Goal: Contribute content

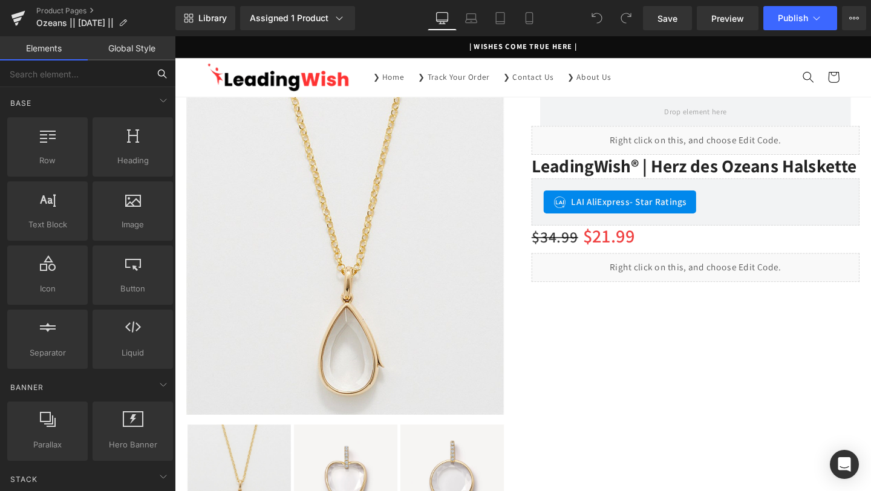
click at [88, 78] on input "text" at bounding box center [74, 73] width 149 height 27
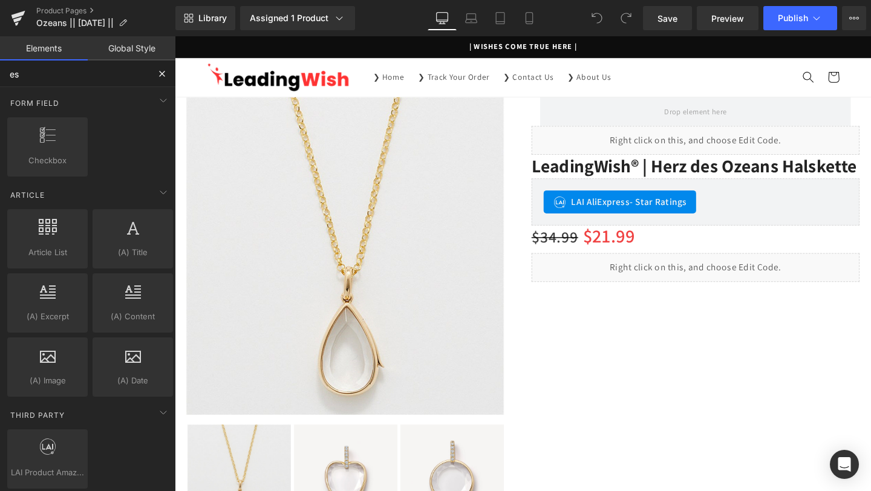
type input "es"
click at [155, 71] on button at bounding box center [162, 73] width 27 height 27
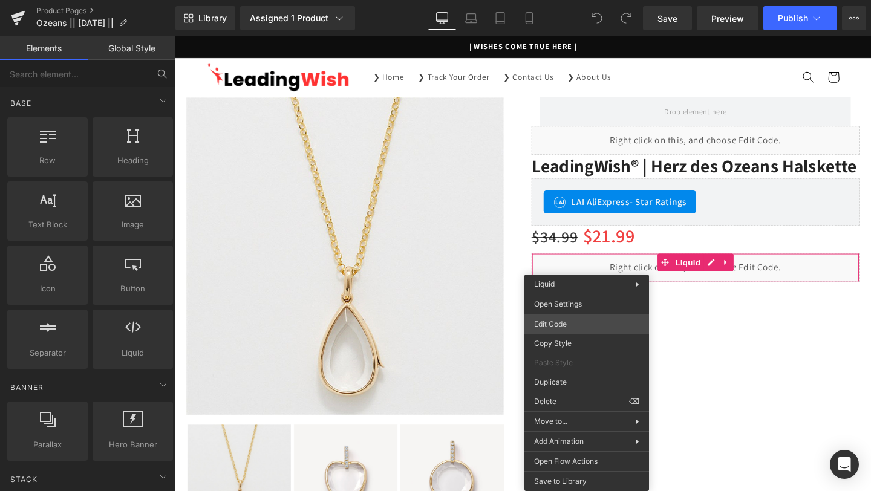
click at [538, 0] on div "You are previewing how the will restyle your page. You can not edit Elements in…" at bounding box center [435, 0] width 871 height 0
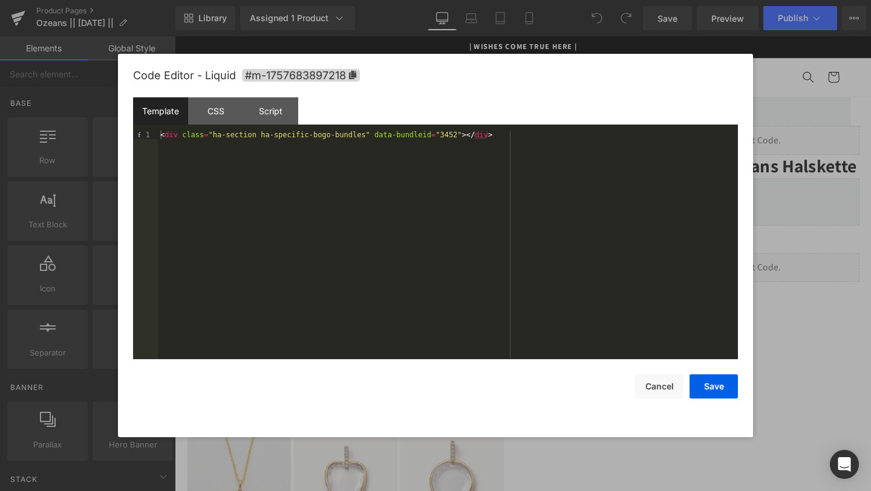
click at [849, 278] on div at bounding box center [435, 245] width 871 height 491
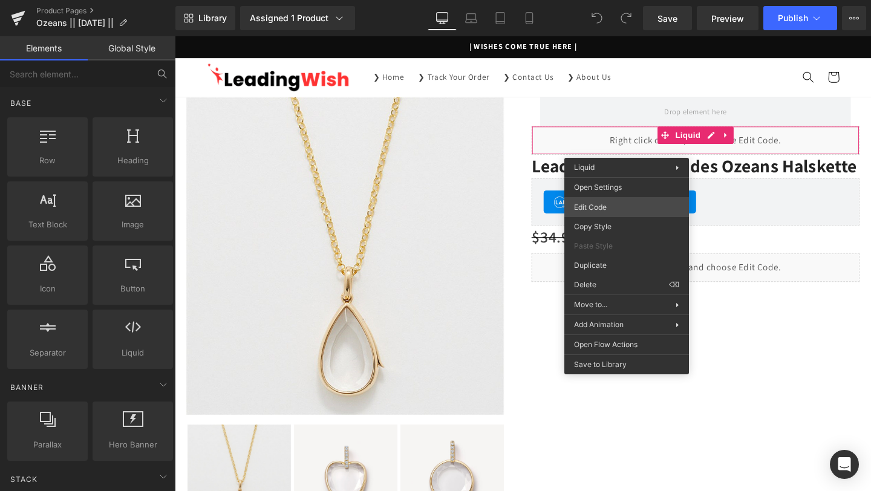
click at [619, 0] on div "You are previewing how the will restyle your page. You can not edit Elements in…" at bounding box center [435, 0] width 871 height 0
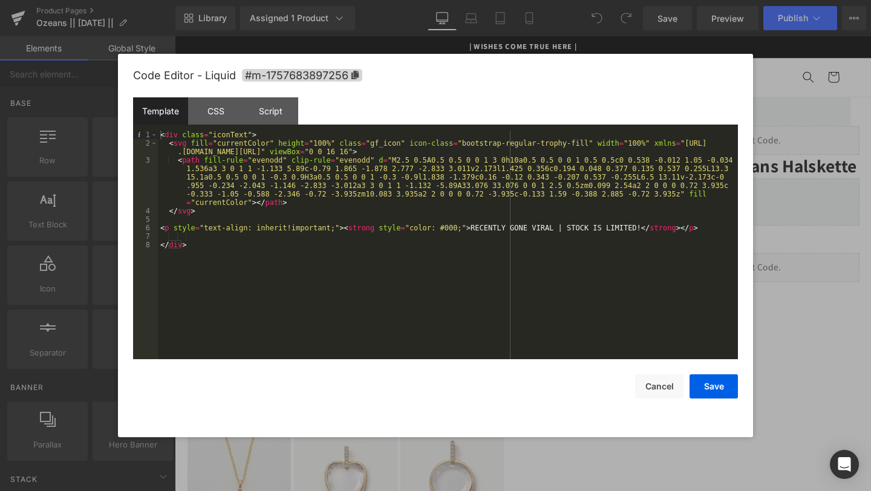
drag, startPoint x: 784, startPoint y: 291, endPoint x: 594, endPoint y: 139, distance: 243.0
click at [784, 291] on div at bounding box center [435, 245] width 871 height 491
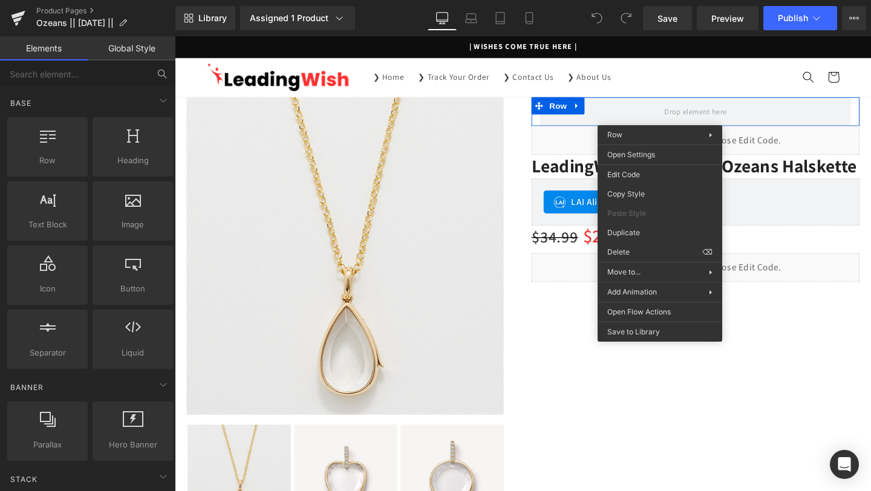
click at [119, 76] on input "text" at bounding box center [74, 73] width 149 height 27
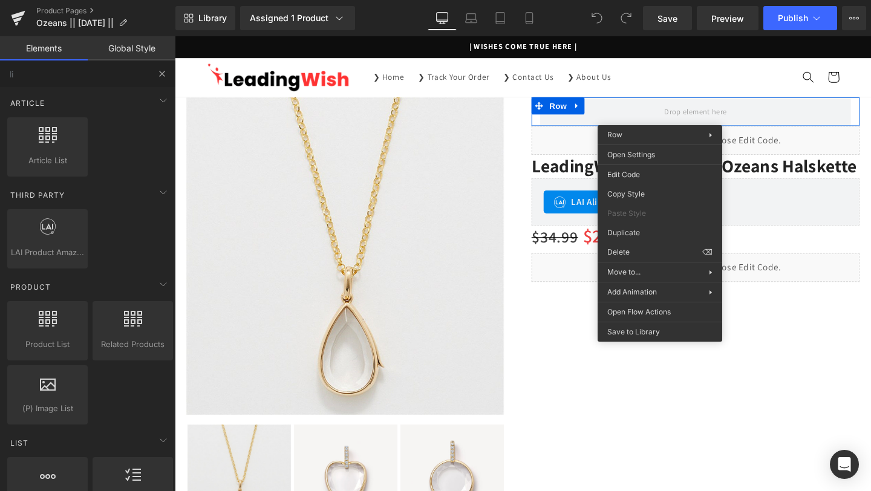
type input "liq"
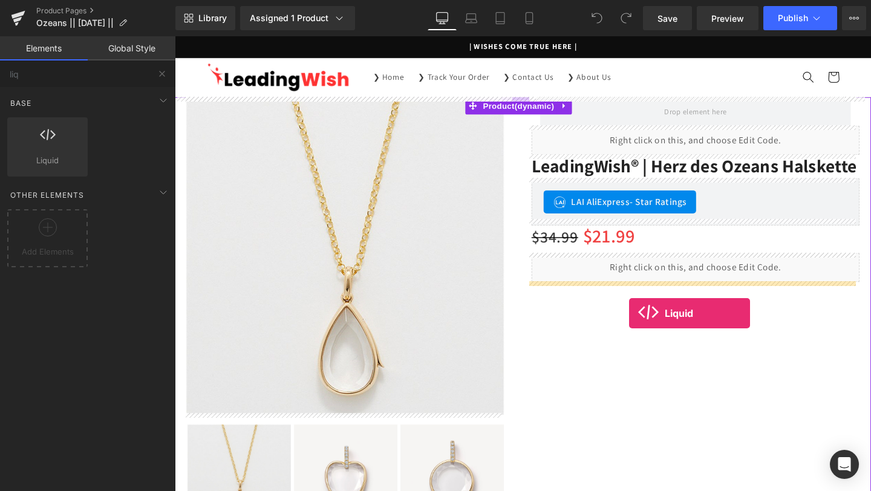
drag, startPoint x: 264, startPoint y: 215, endPoint x: 652, endPoint y: 328, distance: 404.4
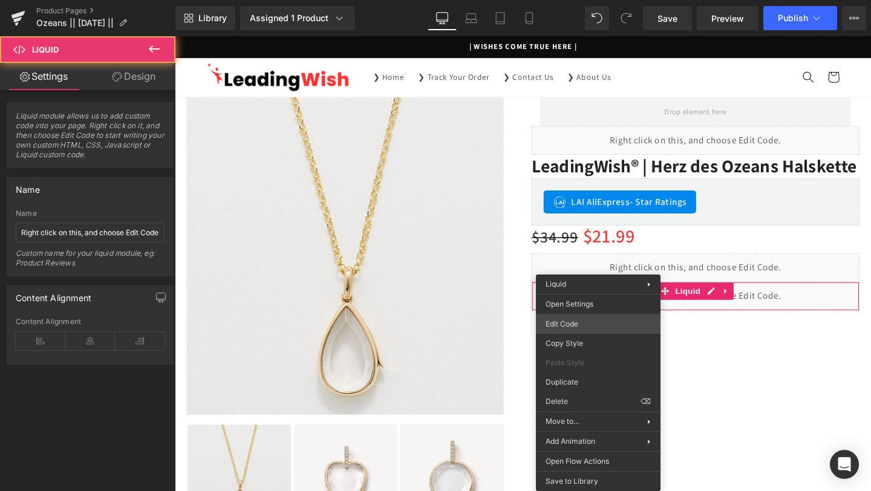
click at [580, 0] on div "Liquid You are previewing how the will restyle your page. You can not edit Elem…" at bounding box center [435, 0] width 871 height 0
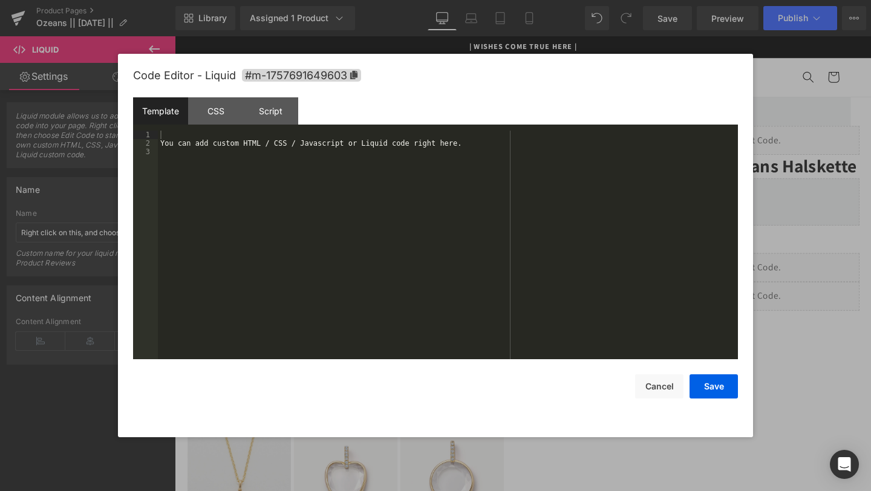
click at [400, 279] on div "You can add custom HTML / CSS / Javascript or Liquid code right here." at bounding box center [448, 254] width 580 height 246
click at [723, 391] on button "Save" at bounding box center [713, 386] width 48 height 24
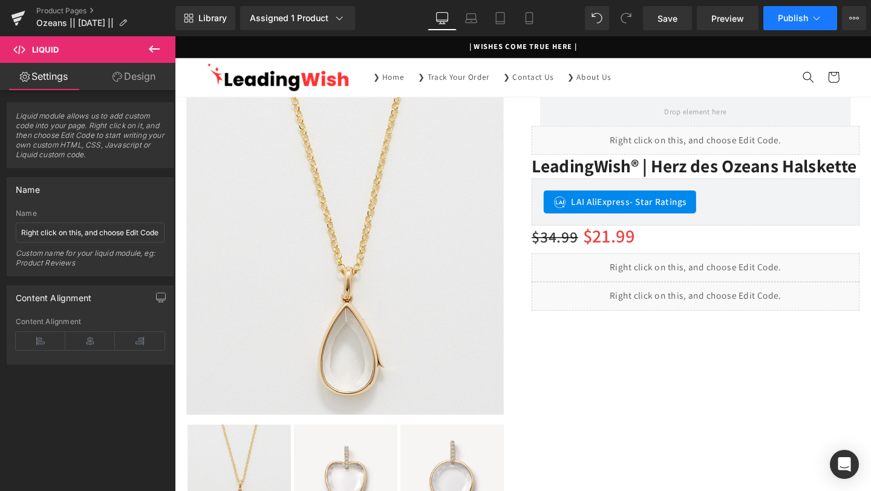
click at [784, 15] on span "Publish" at bounding box center [793, 18] width 30 height 10
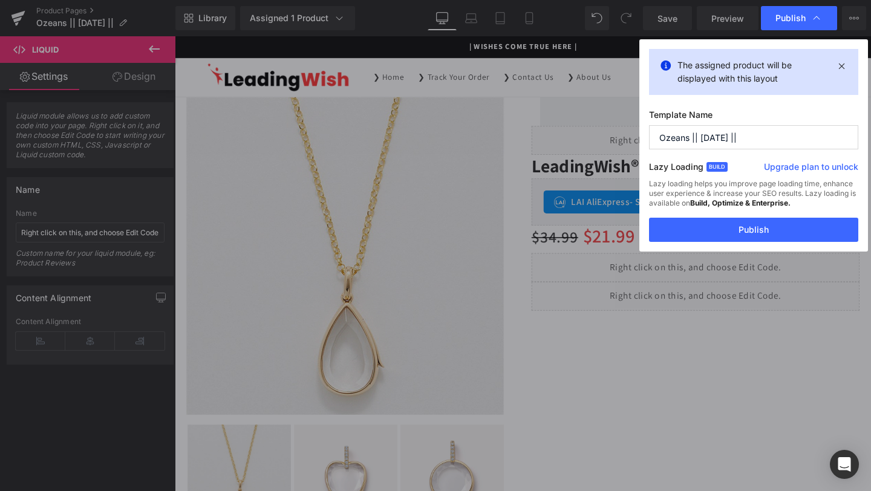
click at [699, 247] on div "The assigned product will be displayed with this layout Template Name Ozeans ||…" at bounding box center [753, 145] width 229 height 212
click at [698, 239] on button "Publish" at bounding box center [753, 230] width 209 height 24
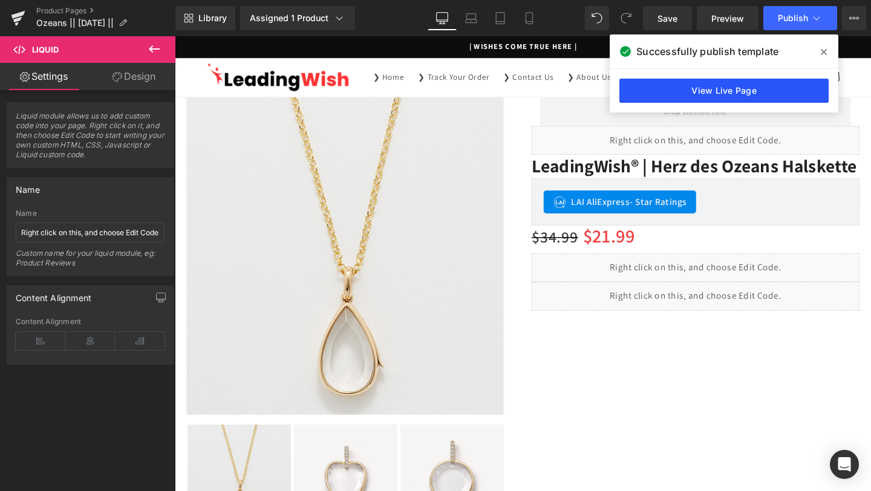
click at [728, 90] on link "View Live Page" at bounding box center [723, 91] width 209 height 24
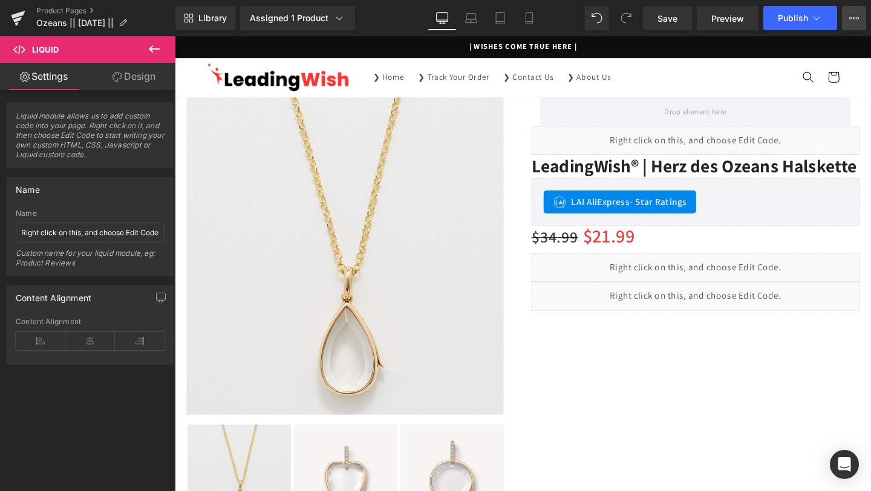
click at [850, 26] on button "Upgrade Plan View Live Page View with current Template Save Template to Library…" at bounding box center [854, 18] width 24 height 24
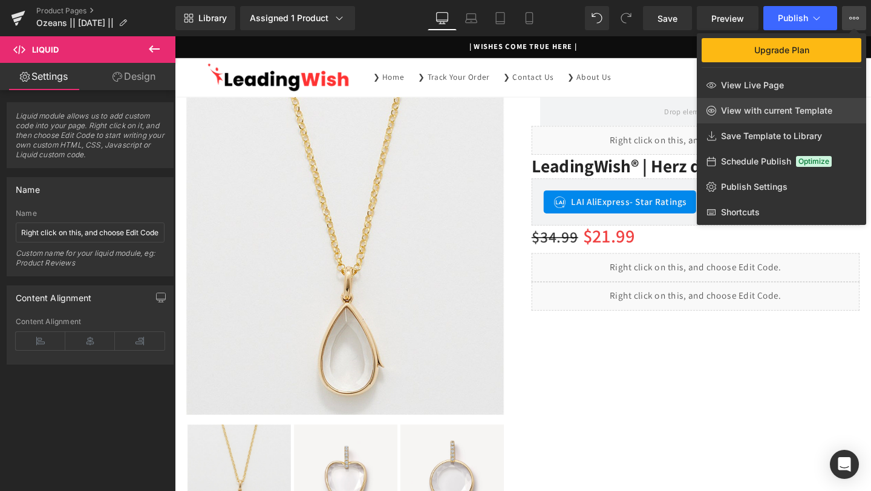
click at [752, 112] on span "View with current Template" at bounding box center [776, 110] width 111 height 11
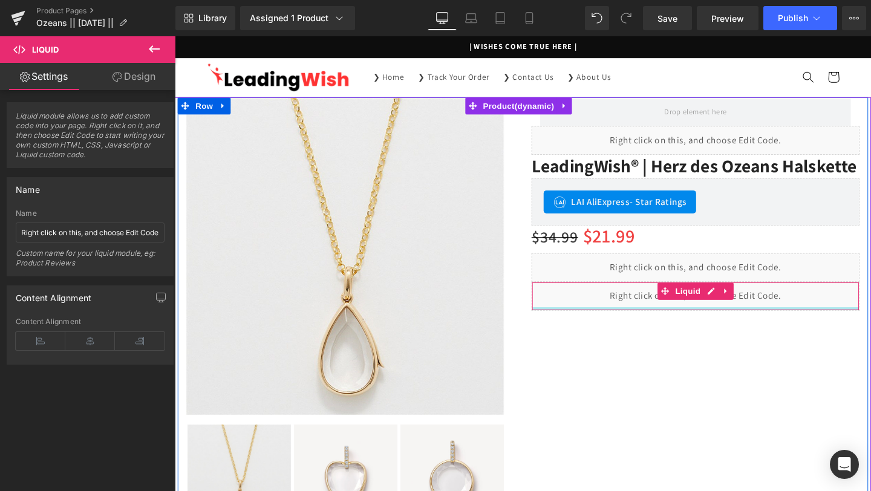
click at [685, 323] on div at bounding box center [721, 322] width 343 height 3
click at [750, 300] on icon at bounding box center [754, 303] width 8 height 9
click at [754, 299] on link at bounding box center [762, 304] width 16 height 18
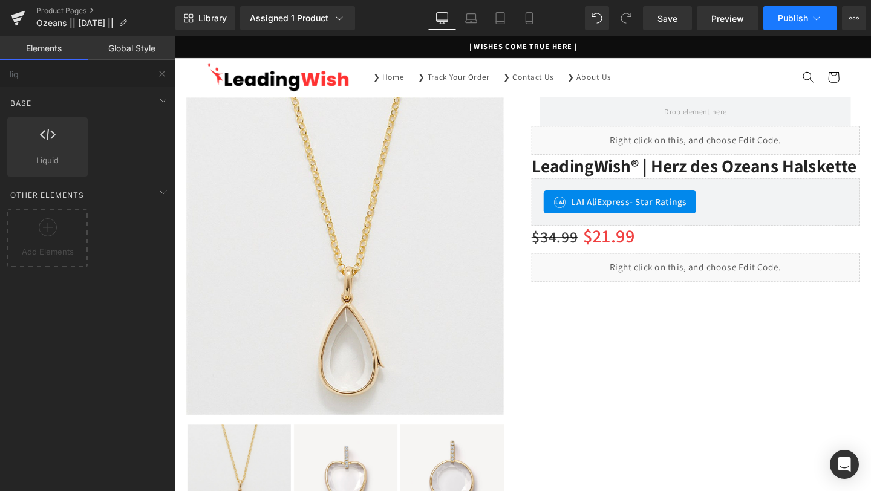
click at [808, 13] on button "Publish" at bounding box center [800, 18] width 74 height 24
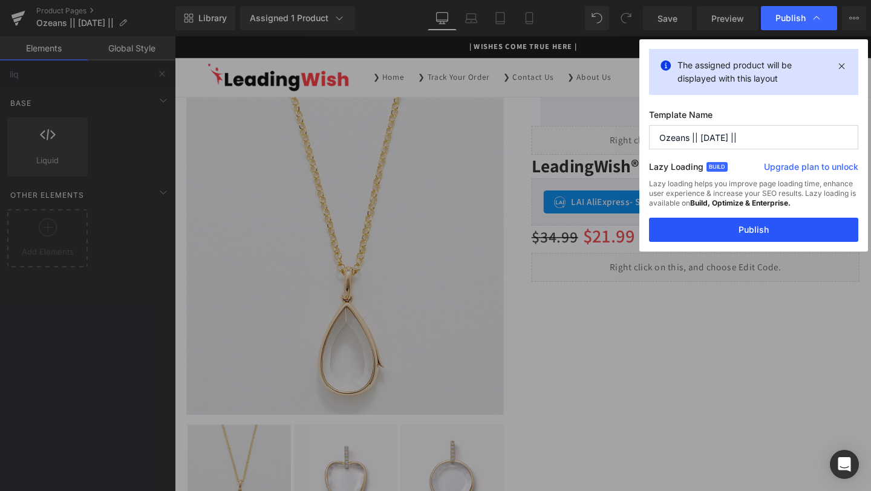
click at [741, 227] on button "Publish" at bounding box center [753, 230] width 209 height 24
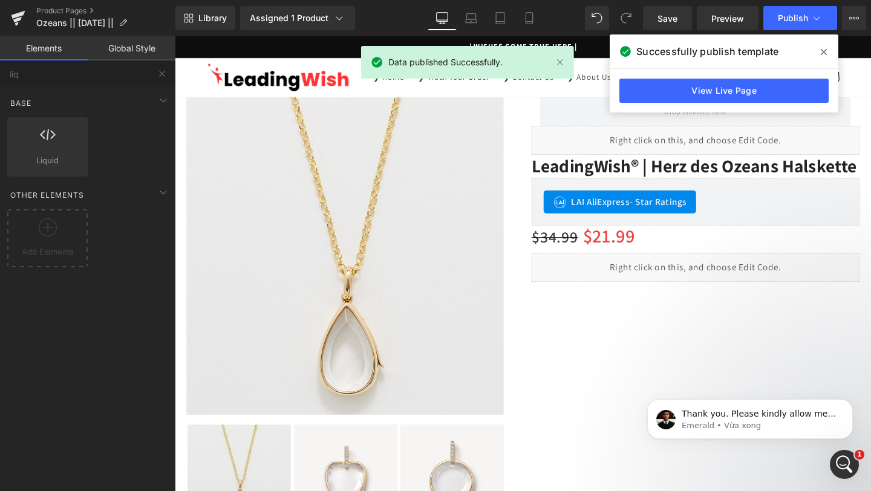
click at [819, 51] on span at bounding box center [823, 51] width 19 height 19
